Goal: Book appointment/travel/reservation

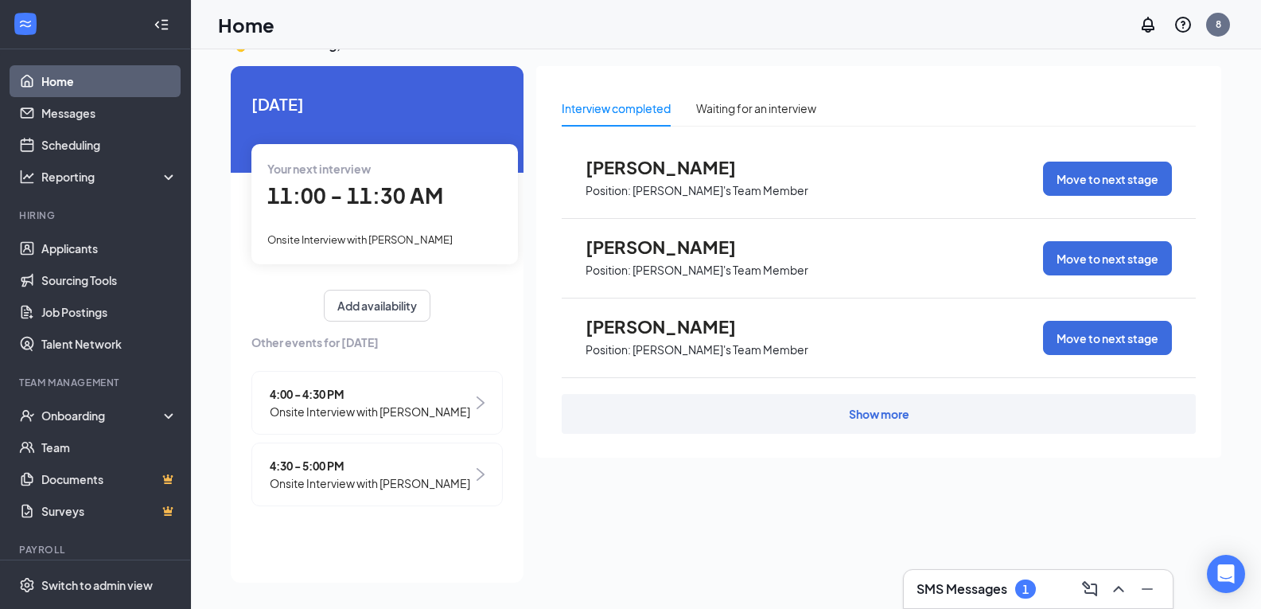
scroll to position [33, 0]
click at [79, 109] on link "Messages" at bounding box center [109, 113] width 136 height 32
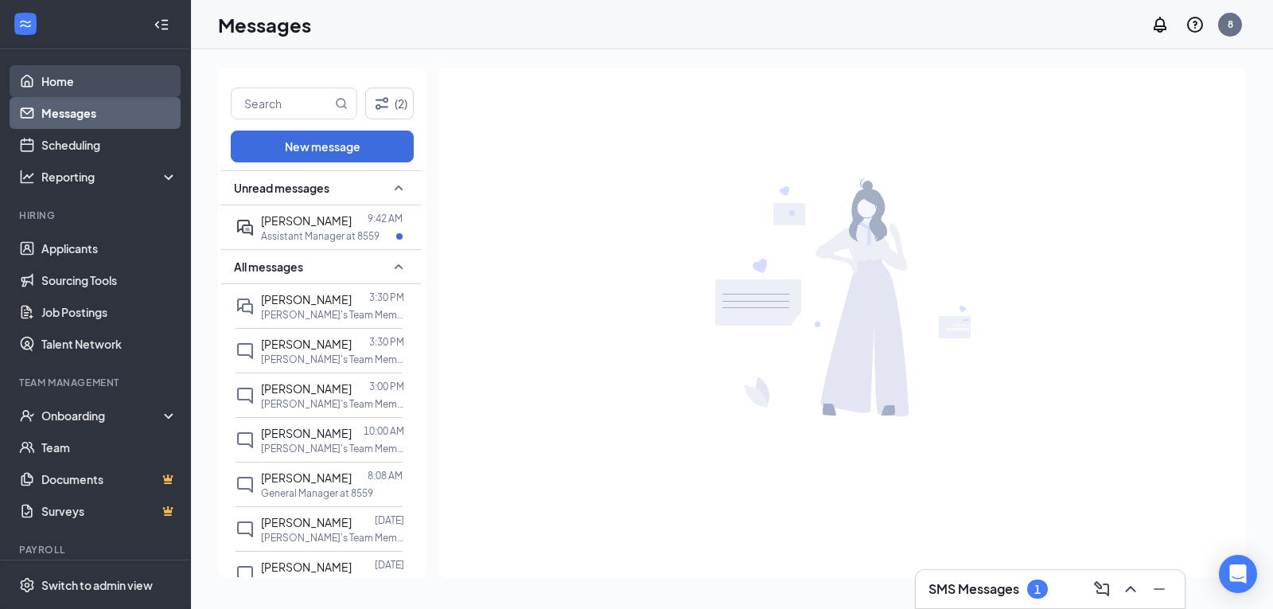
click at [80, 77] on link "Home" at bounding box center [109, 81] width 136 height 32
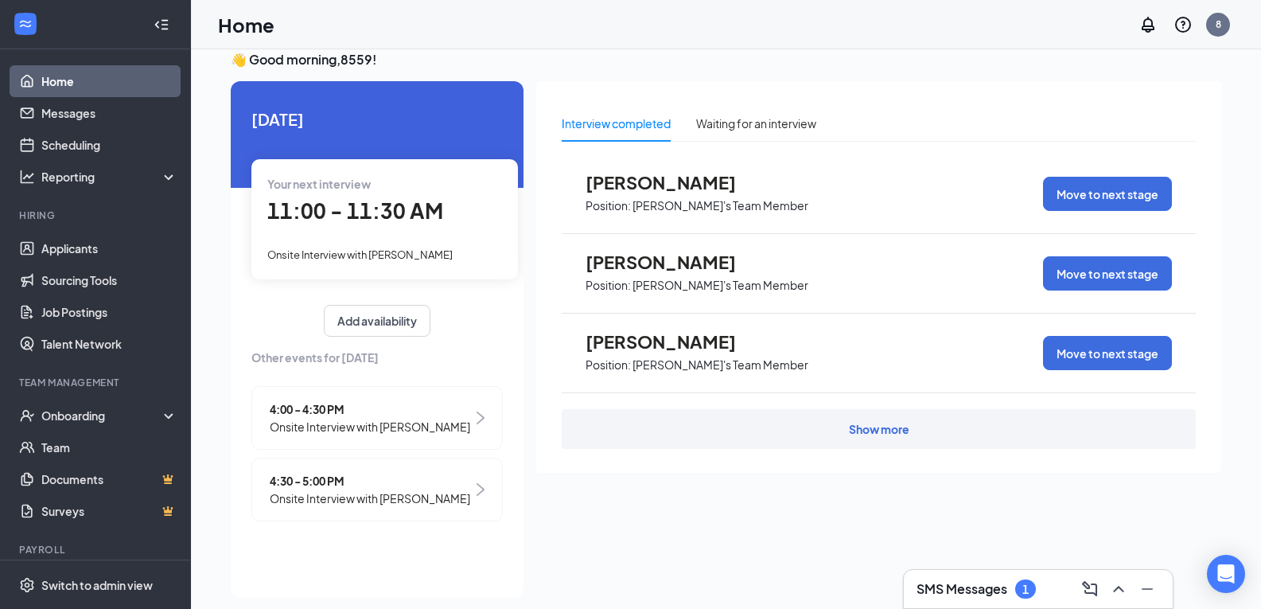
scroll to position [33, 0]
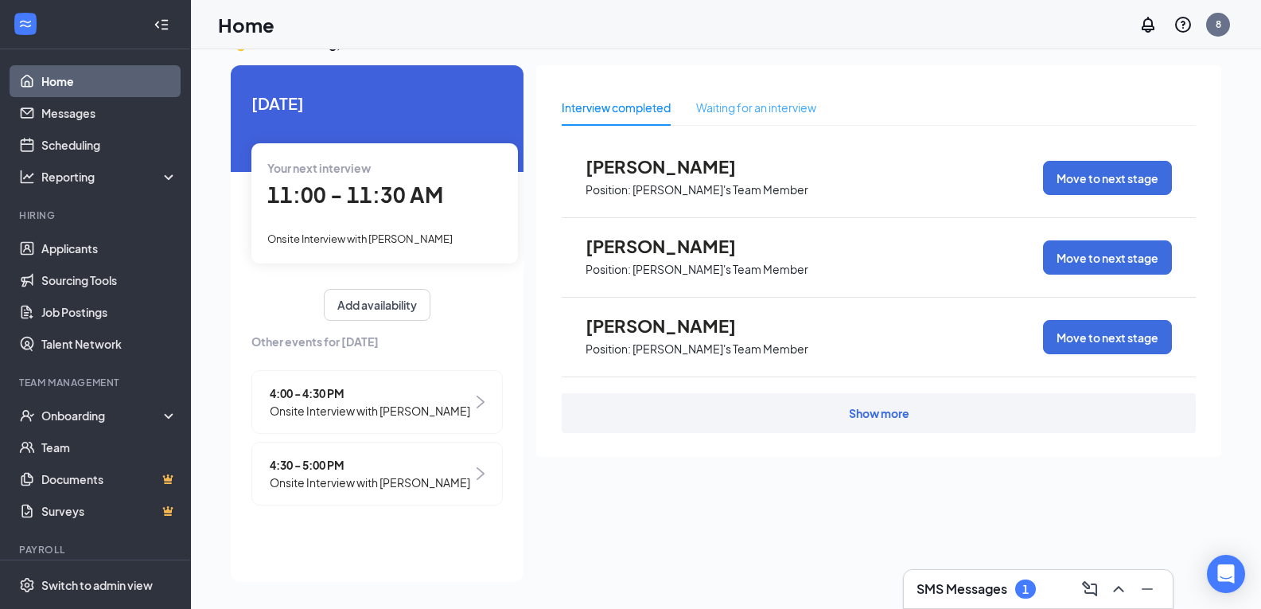
click at [776, 121] on div "Waiting for an interview" at bounding box center [756, 107] width 120 height 37
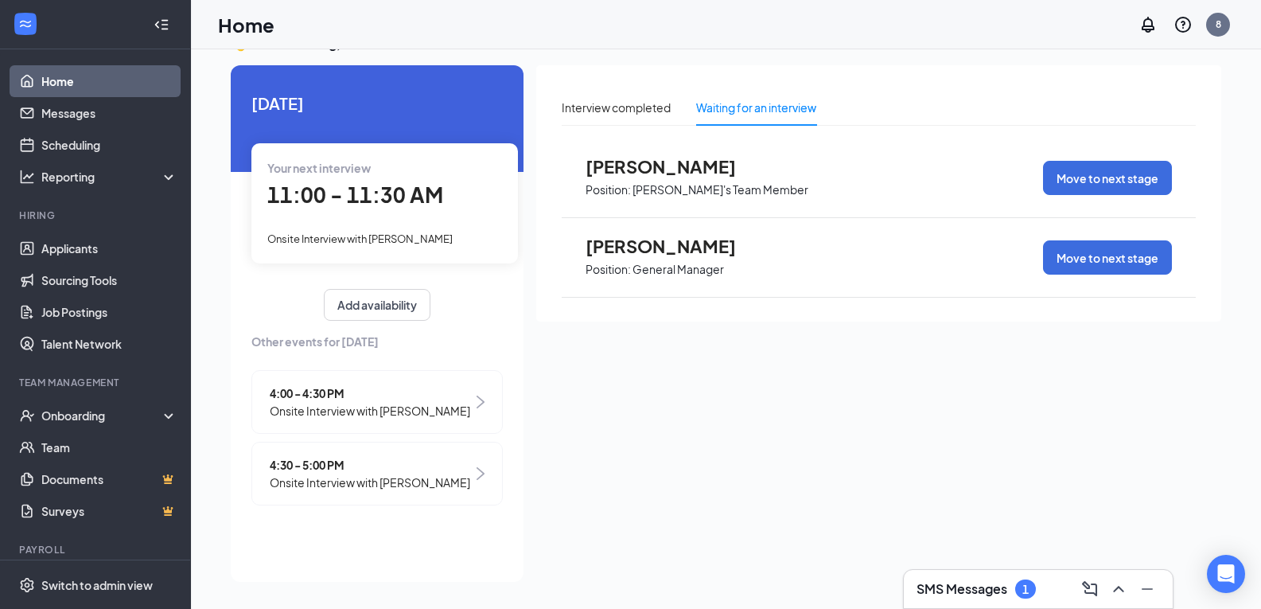
click at [453, 407] on span "Onsite Interview with [PERSON_NAME]" at bounding box center [370, 410] width 200 height 17
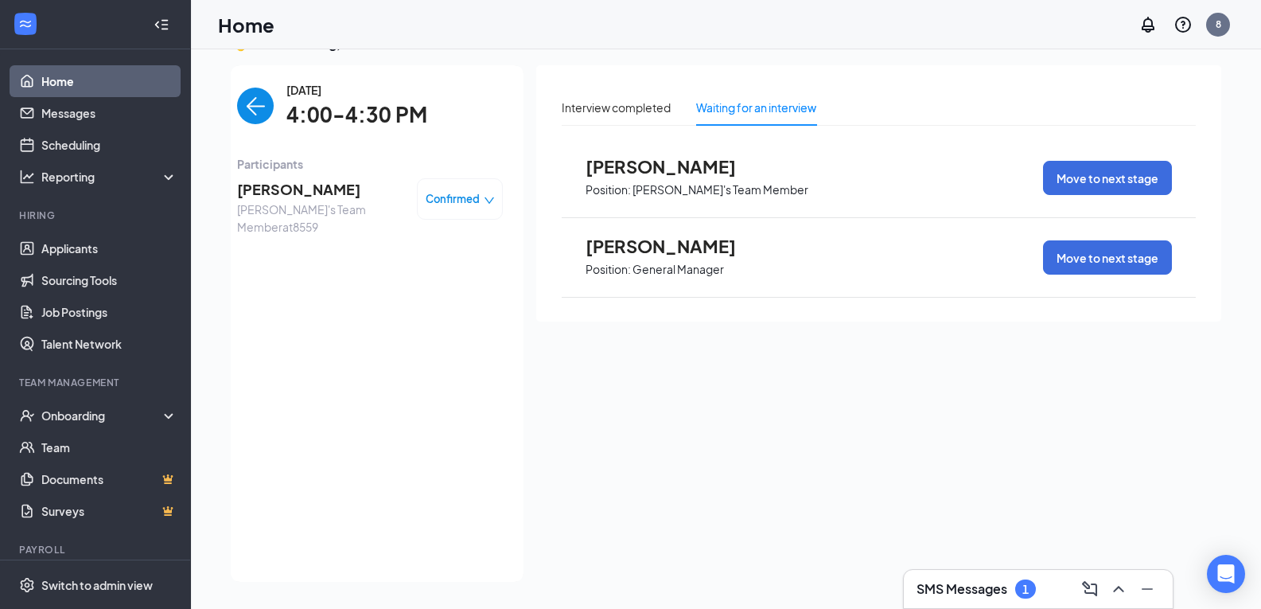
click at [464, 200] on span "Confirmed" at bounding box center [453, 199] width 54 height 16
click at [429, 250] on span "Request Reschedule" at bounding box center [426, 243] width 109 height 17
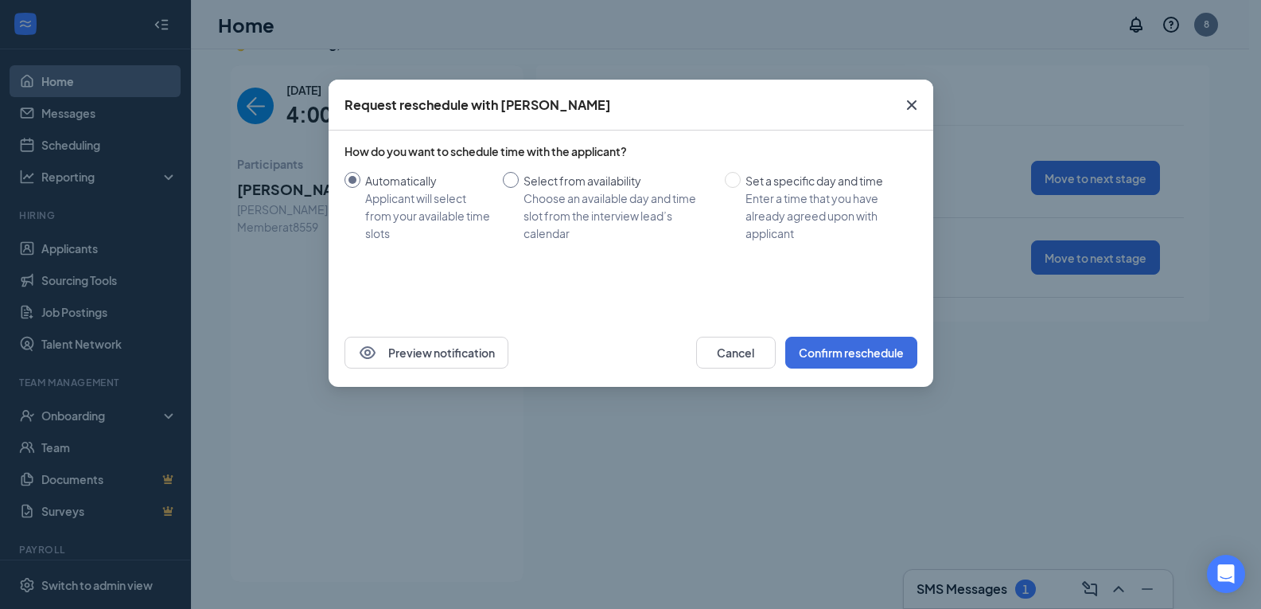
click at [511, 174] on input "Select from availability Choose an available day and time slot from the intervi…" at bounding box center [511, 180] width 16 height 16
radio input "true"
radio input "false"
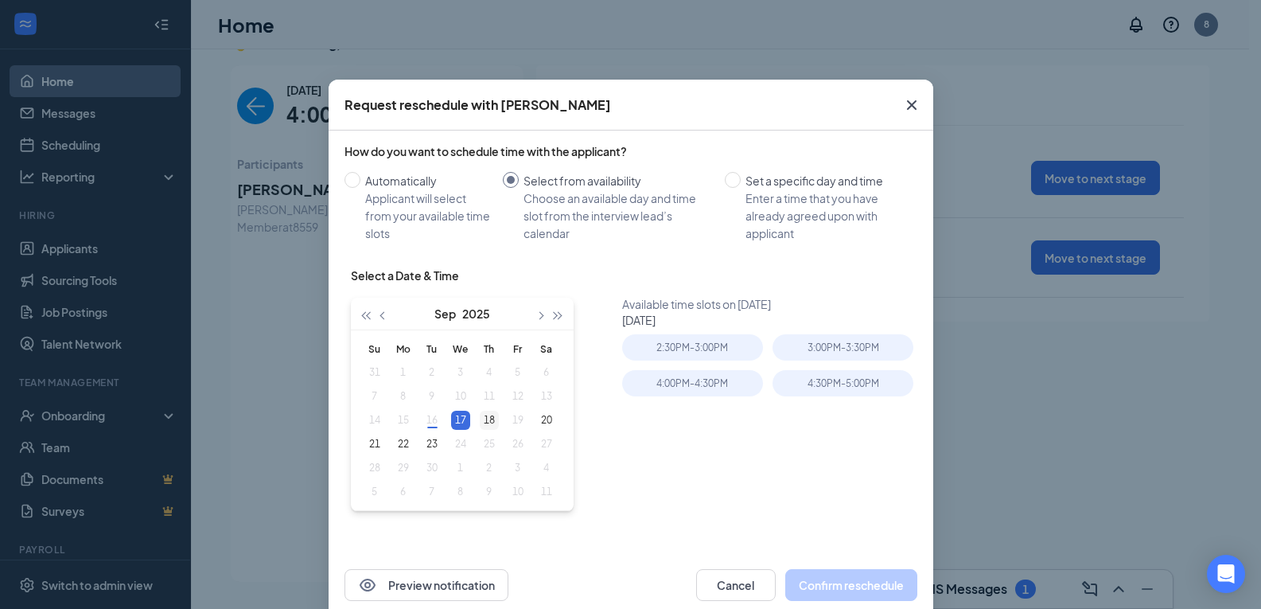
click at [492, 423] on div "18" at bounding box center [489, 419] width 19 height 19
click at [439, 420] on table "Su Mo Tu We Th Fr Sa 31 1 2 3 4 5 6 7 8 9 10 11 12 13 14 15 16 17 18 19 20 21 2…" at bounding box center [460, 419] width 200 height 167
click at [461, 418] on div "17" at bounding box center [460, 419] width 19 height 19
click at [481, 426] on div "18" at bounding box center [489, 419] width 19 height 19
click at [401, 444] on div "22" at bounding box center [403, 443] width 19 height 19
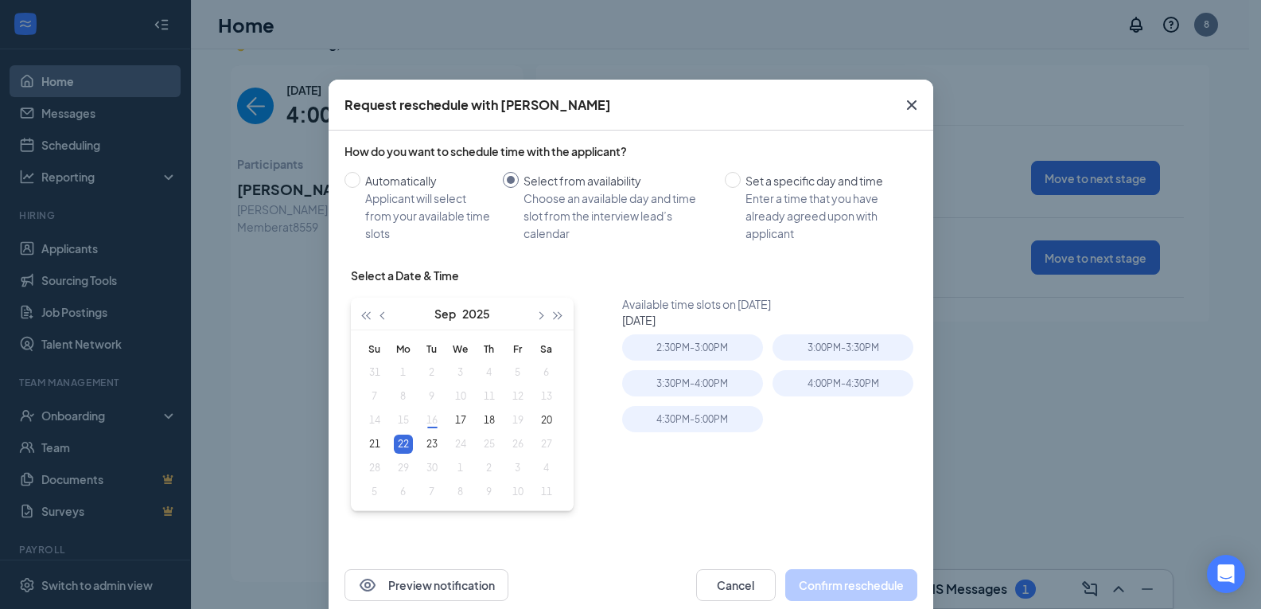
type input "[DATE]"
click at [680, 350] on div "2:30PM - 3:00PM" at bounding box center [692, 347] width 141 height 26
click at [824, 585] on button "Confirm reschedule" at bounding box center [851, 585] width 132 height 32
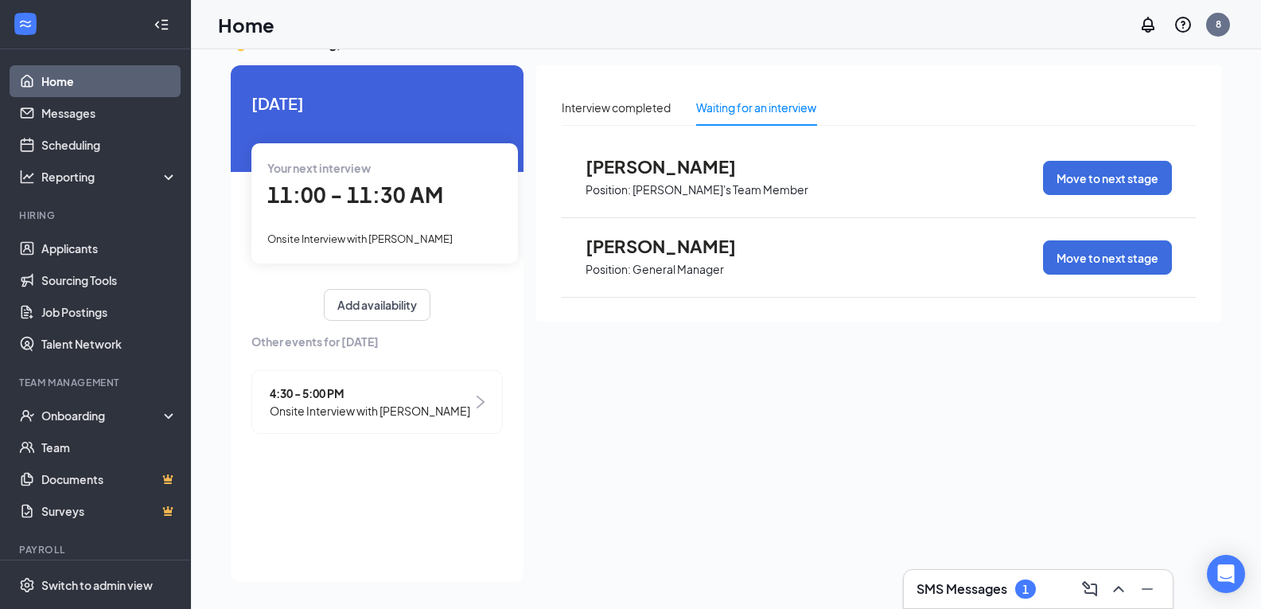
click at [470, 410] on div "4:30 - 5:00 PM Onsite Interview with [PERSON_NAME]" at bounding box center [376, 402] width 251 height 64
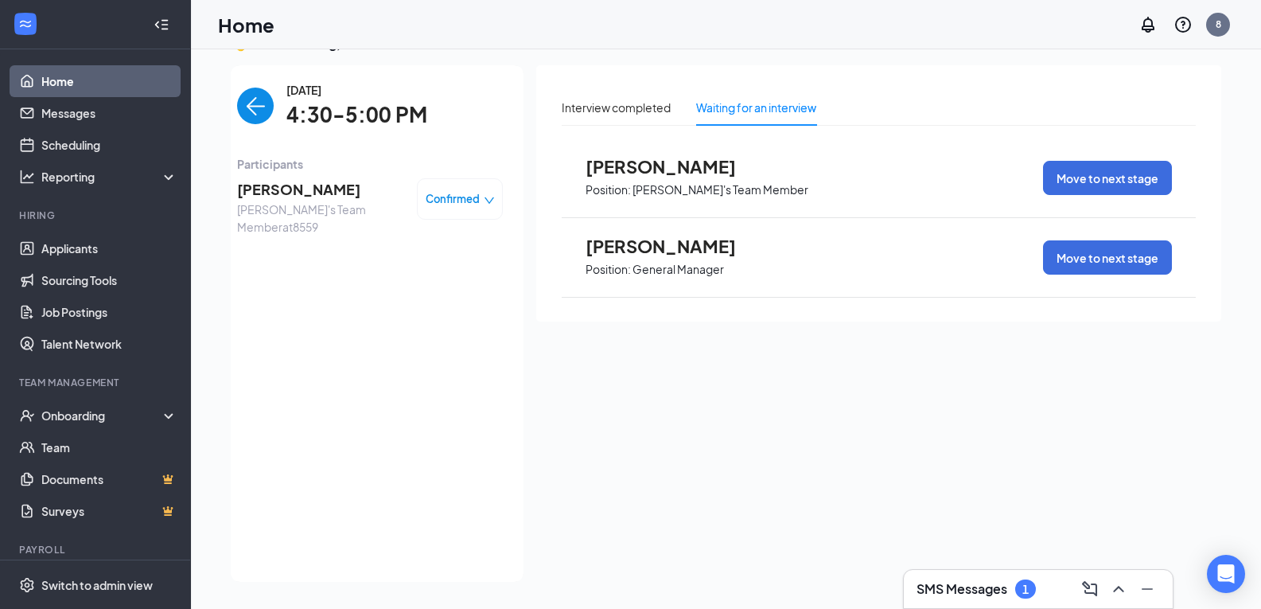
click at [487, 206] on div "Confirmed" at bounding box center [460, 199] width 69 height 16
click at [414, 247] on span "Request Reschedule" at bounding box center [426, 243] width 109 height 17
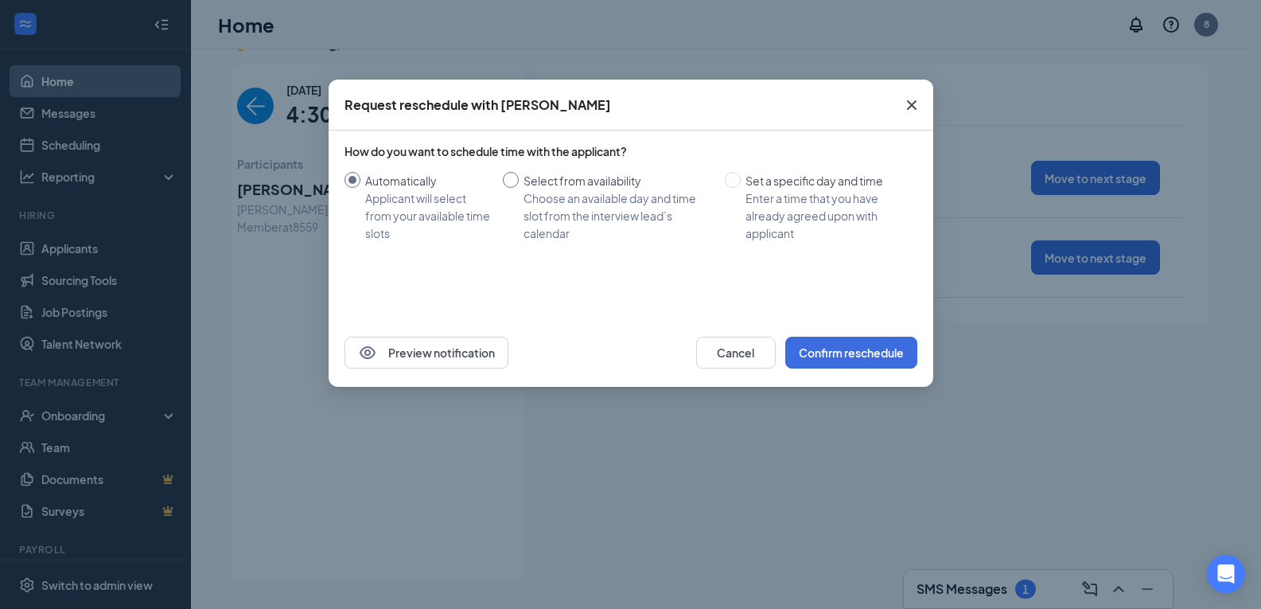
click at [515, 182] on input "Select from availability Choose an available day and time slot from the intervi…" at bounding box center [511, 180] width 16 height 16
radio input "true"
radio input "false"
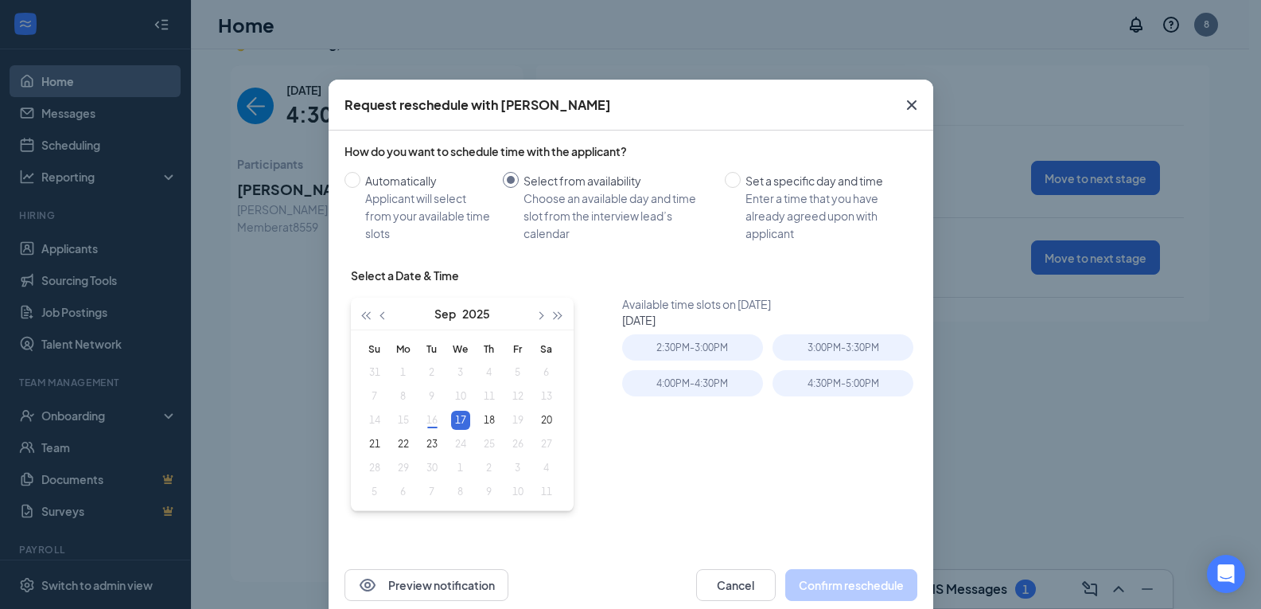
type input "[DATE]"
click at [719, 351] on div "2:30PM - 3:00PM" at bounding box center [692, 347] width 141 height 26
click at [835, 582] on button "Confirm reschedule" at bounding box center [851, 585] width 132 height 32
